Goal: Information Seeking & Learning: Learn about a topic

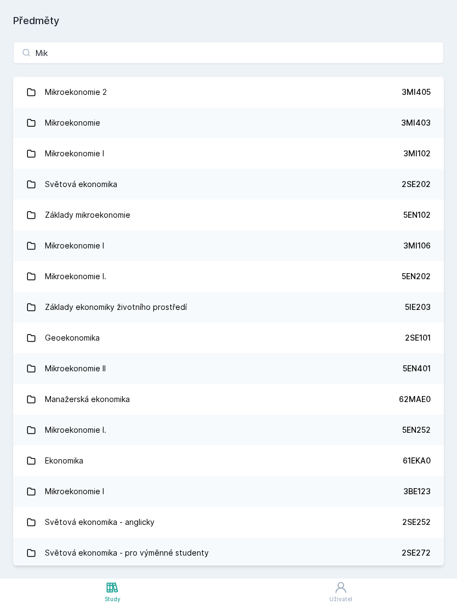
scroll to position [35, 0]
type input "Mikr"
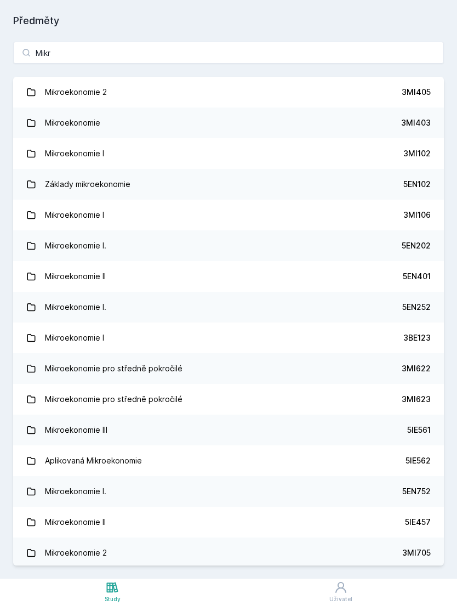
click at [405, 240] on div "5EN202" at bounding box center [416, 245] width 29 height 11
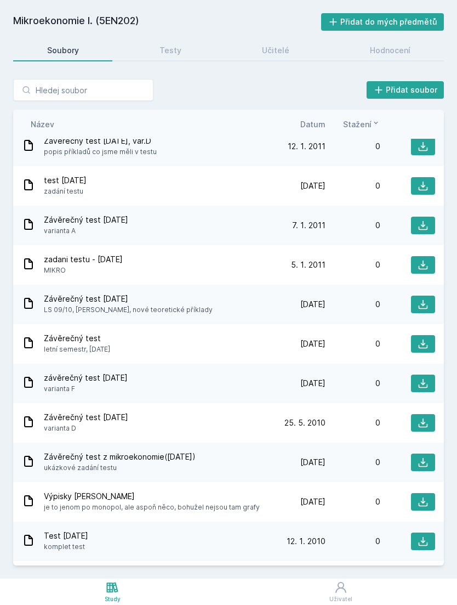
click at [185, 44] on link "Testy" at bounding box center [170, 50] width 89 height 22
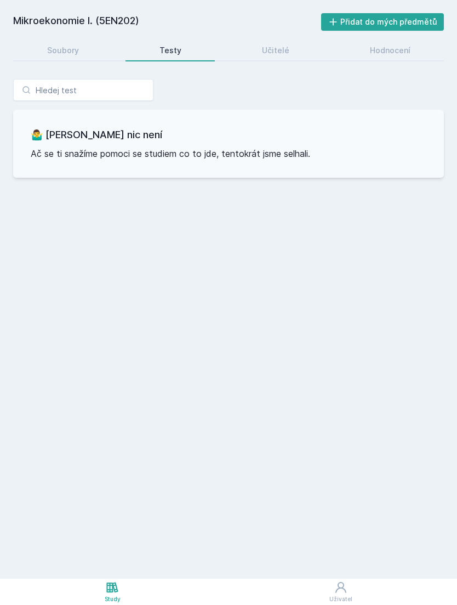
click at [276, 51] on div "Učitelé" at bounding box center [275, 50] width 27 height 11
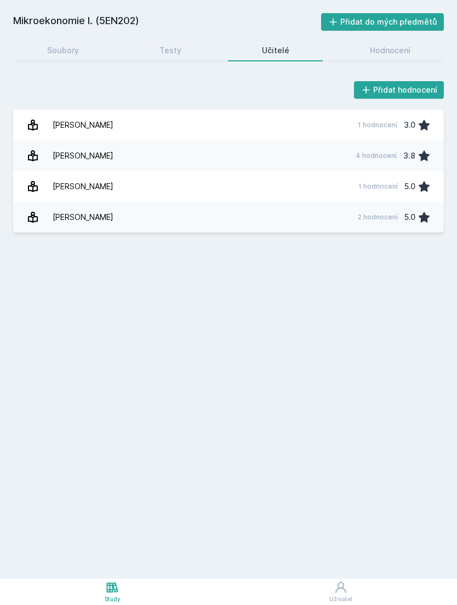
click at [333, 149] on link "Máslo [PERSON_NAME] 4 hodnocení 3.8" at bounding box center [228, 155] width 431 height 31
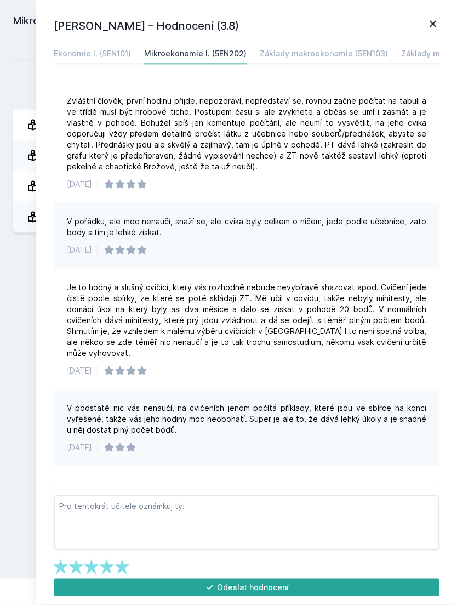
scroll to position [24, 0]
click at [436, 26] on icon at bounding box center [433, 24] width 13 height 13
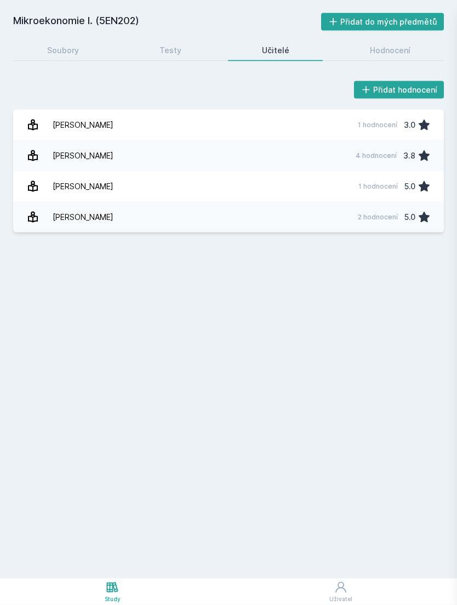
scroll to position [24, 0]
click at [105, 39] on link "Soubory" at bounding box center [62, 50] width 99 height 22
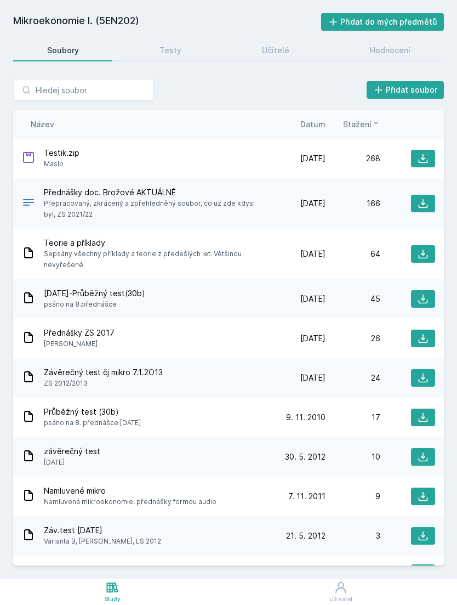
click at [426, 153] on icon at bounding box center [423, 158] width 11 height 11
